Goal: Transaction & Acquisition: Obtain resource

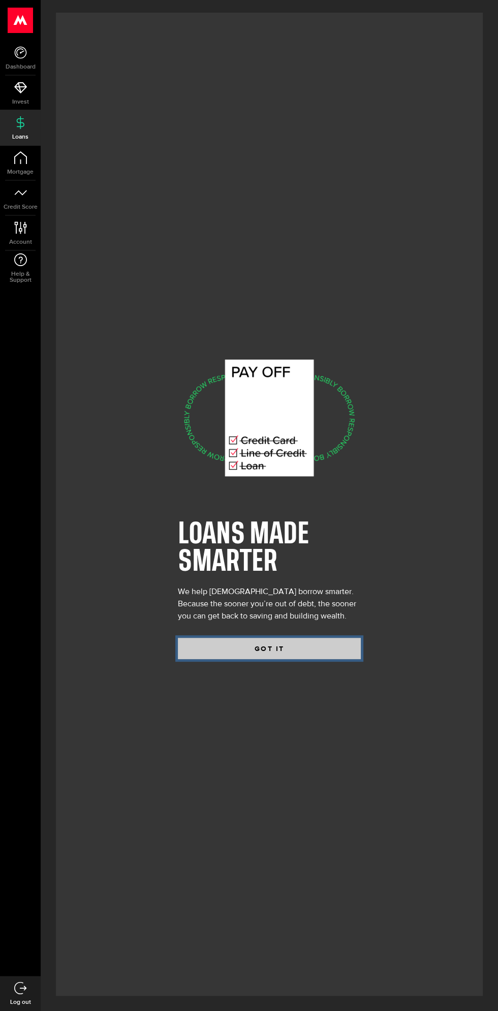
click at [297, 659] on button "GOT IT" at bounding box center [269, 648] width 183 height 21
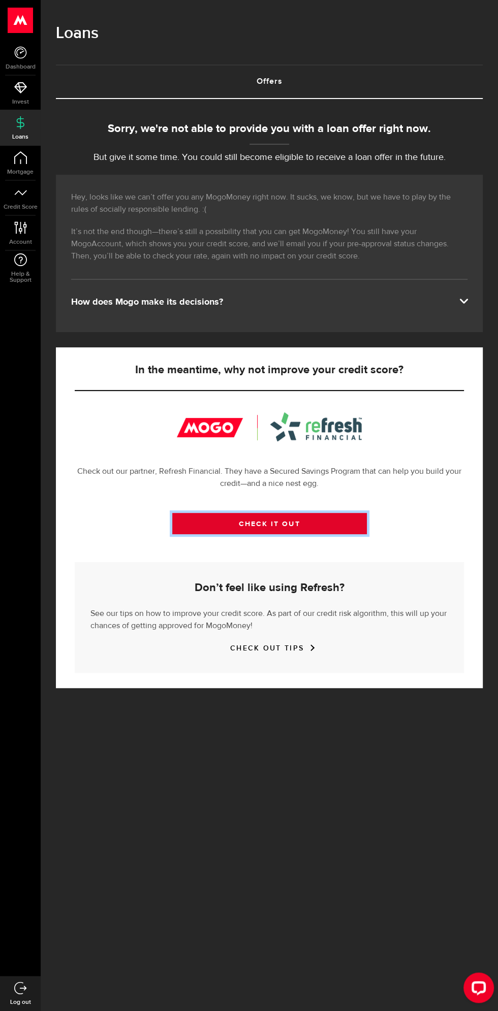
click at [294, 534] on link "CHECK IT OUT" at bounding box center [269, 523] width 194 height 21
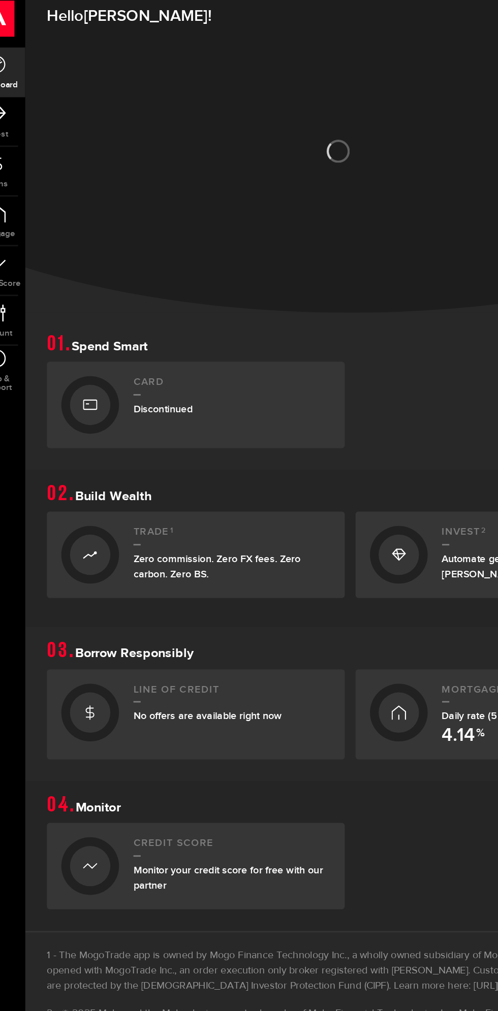
scroll to position [26, 0]
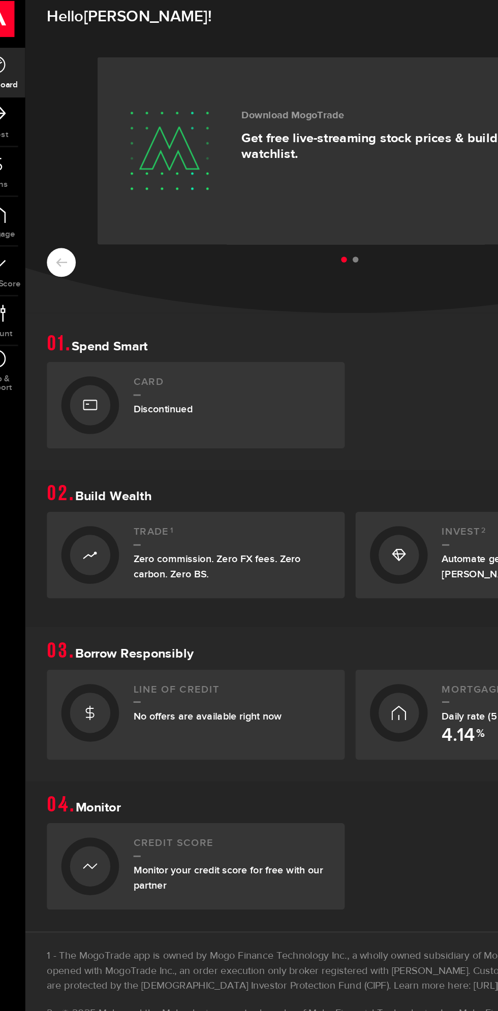
click at [181, 272] on div "Card Discontinued" at bounding box center [186, 292] width 139 height 41
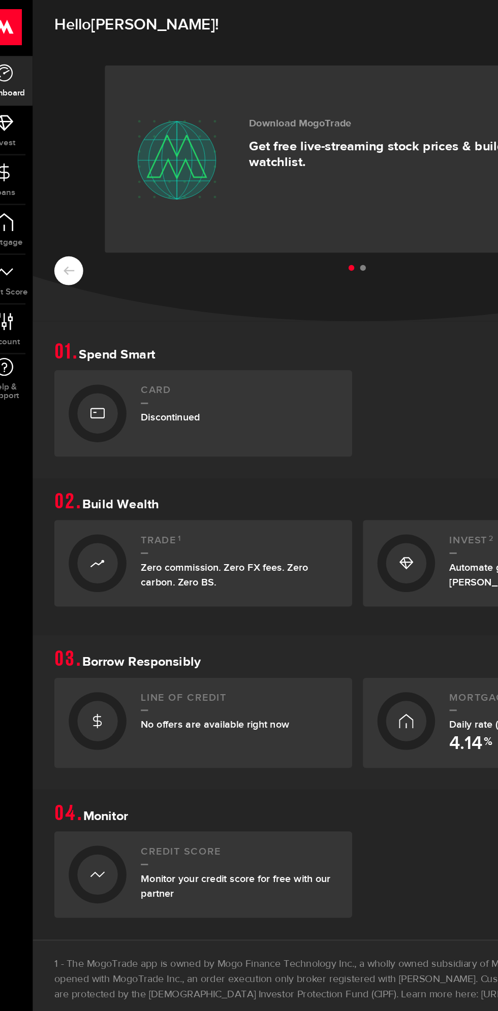
click at [88, 514] on icon at bounding box center [86, 509] width 10 height 16
